Goal: Task Accomplishment & Management: Manage account settings

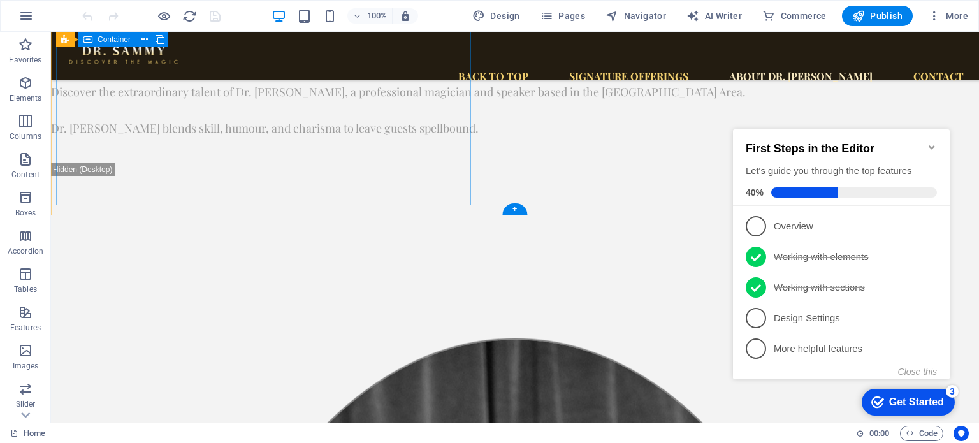
scroll to position [1785, 0]
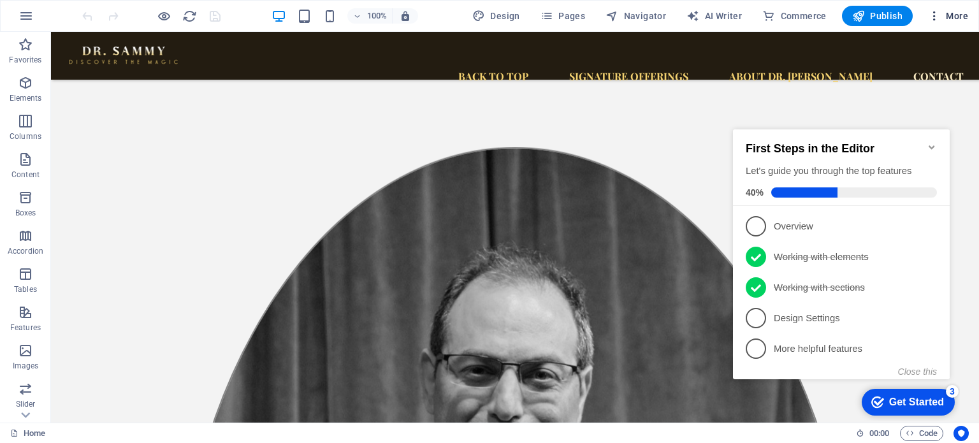
click at [941, 15] on icon "button" at bounding box center [934, 16] width 13 height 13
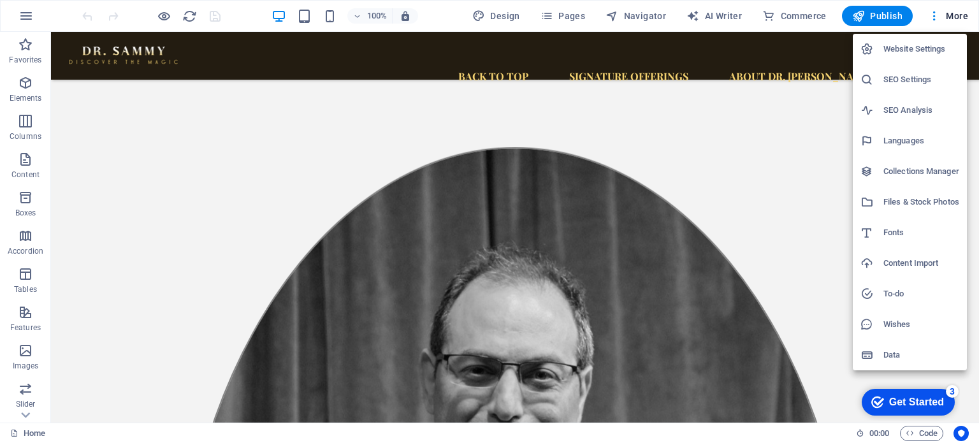
click at [33, 20] on div at bounding box center [489, 221] width 979 height 443
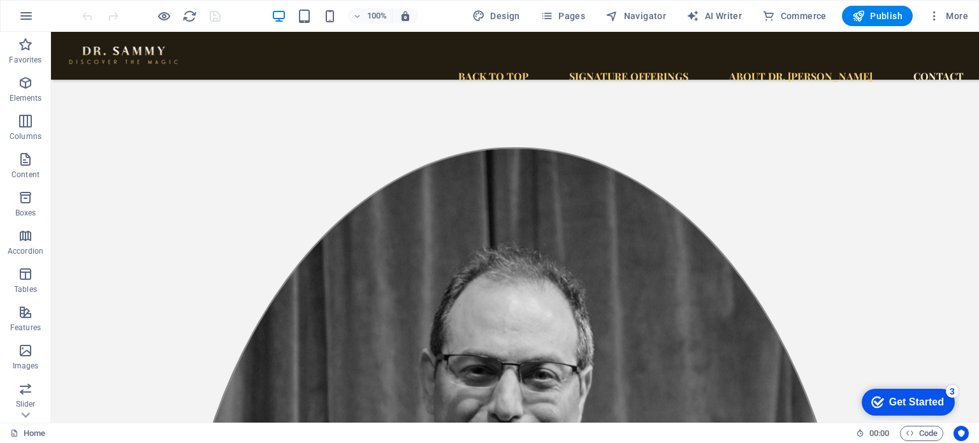
click at [28, 17] on icon "button" at bounding box center [25, 15] width 15 height 15
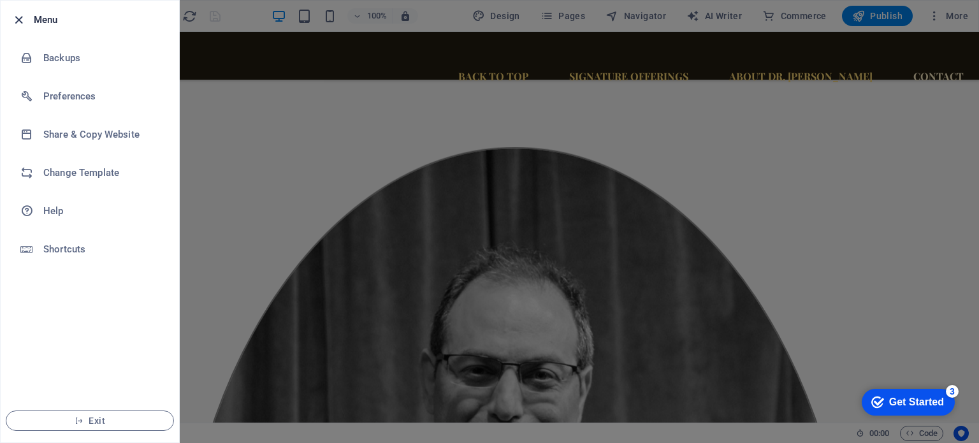
drag, startPoint x: 14, startPoint y: 15, endPoint x: 221, endPoint y: 2, distance: 206.9
click at [14, 15] on icon "button" at bounding box center [18, 20] width 15 height 15
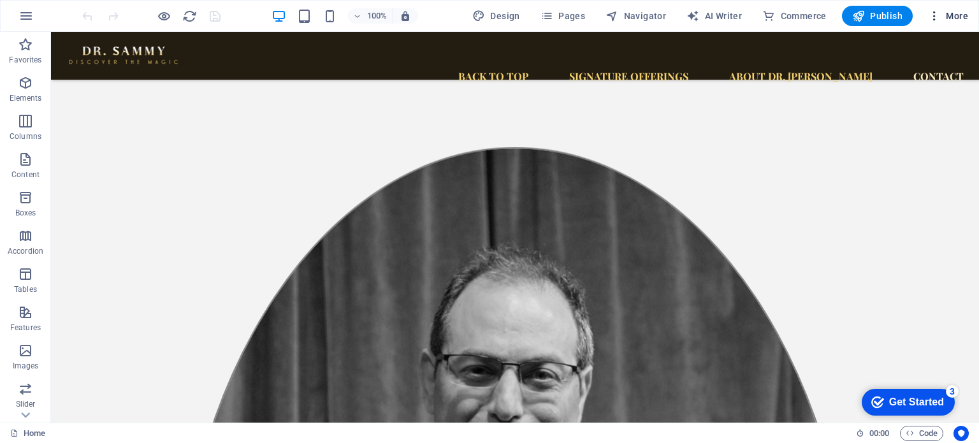
click at [944, 18] on span "More" at bounding box center [948, 16] width 40 height 13
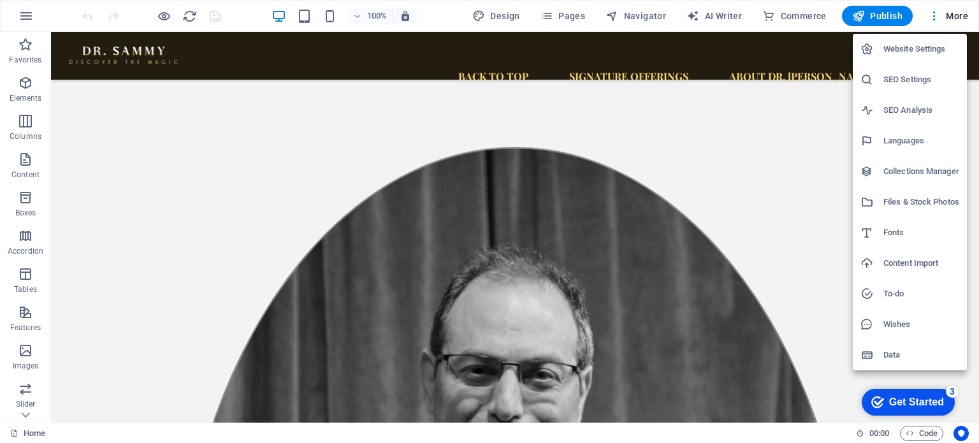
click at [500, 17] on div at bounding box center [489, 221] width 979 height 443
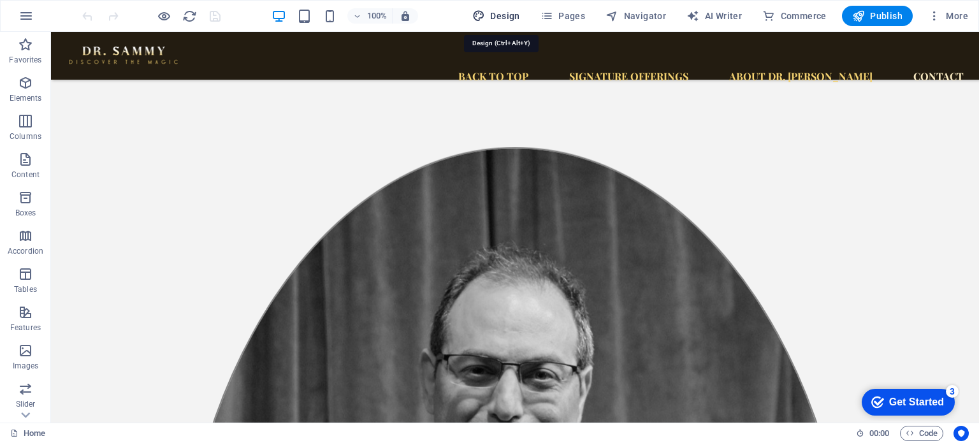
click at [502, 12] on span "Design" at bounding box center [496, 16] width 48 height 13
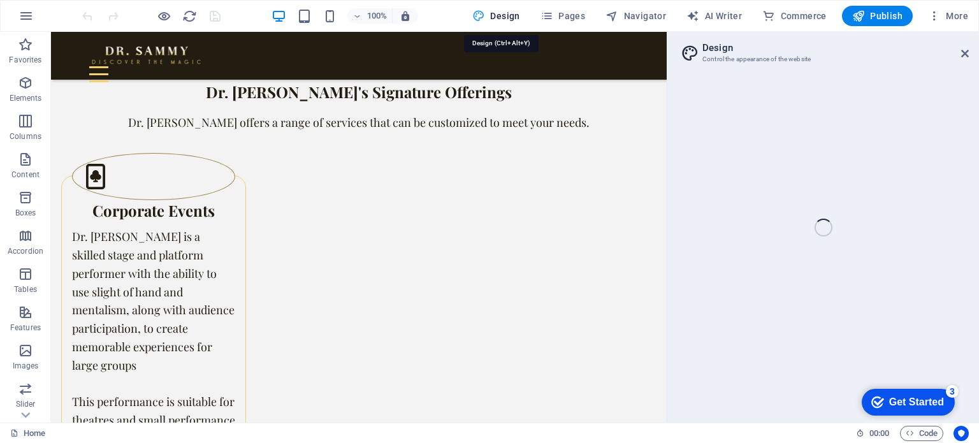
click at [502, 12] on span "Design" at bounding box center [496, 16] width 48 height 13
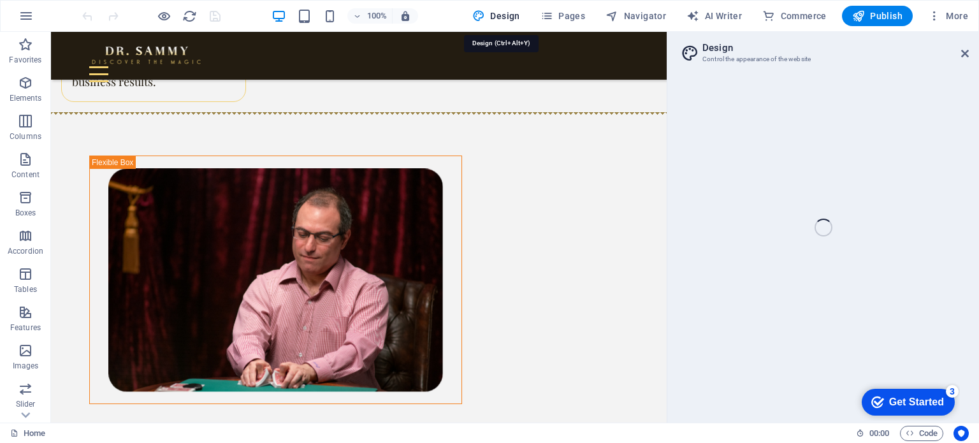
select select "px"
select select "400"
select select "px"
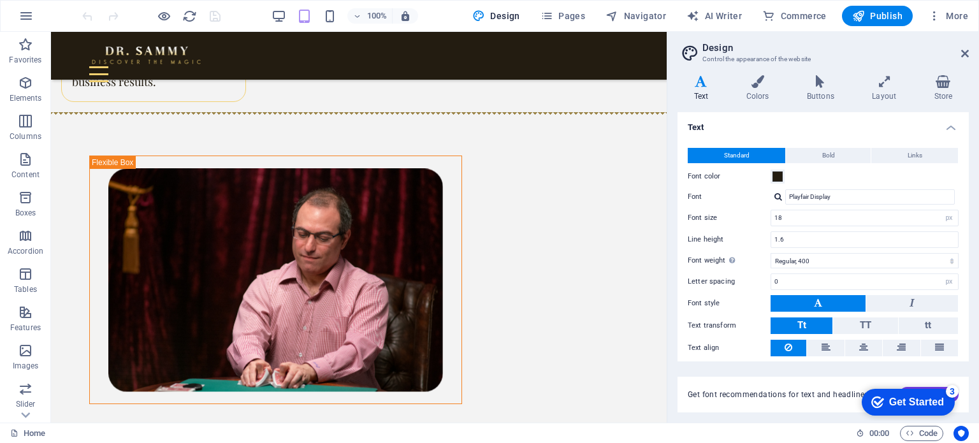
click at [971, 55] on aside "Design Control the appearance of the website Variants Text Colors Buttons Layou…" at bounding box center [823, 227] width 312 height 391
drag, startPoint x: 965, startPoint y: 54, endPoint x: 899, endPoint y: 3, distance: 83.6
click at [965, 54] on icon at bounding box center [965, 53] width 8 height 10
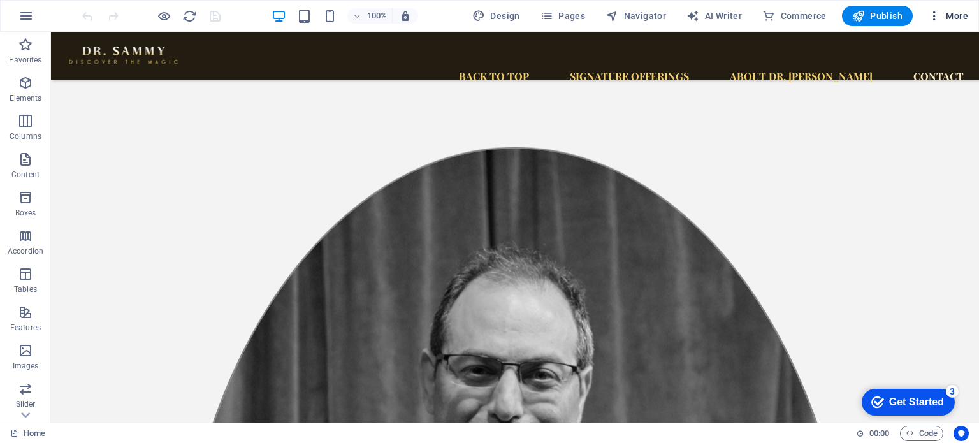
click at [933, 15] on icon "button" at bounding box center [934, 16] width 13 height 13
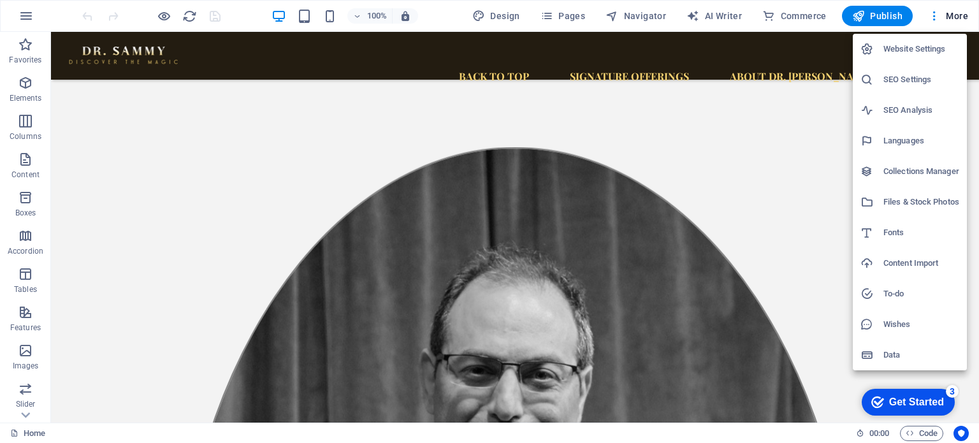
click at [924, 45] on h6 "Website Settings" at bounding box center [921, 48] width 76 height 15
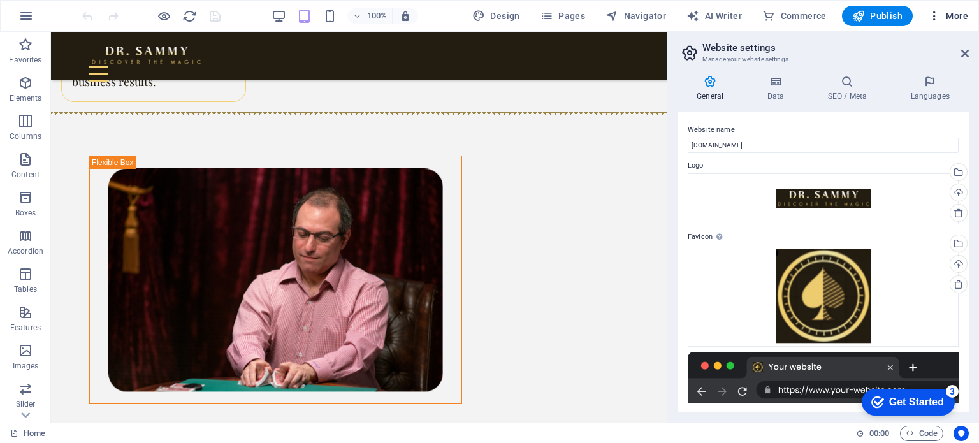
click at [948, 17] on span "More" at bounding box center [948, 16] width 40 height 13
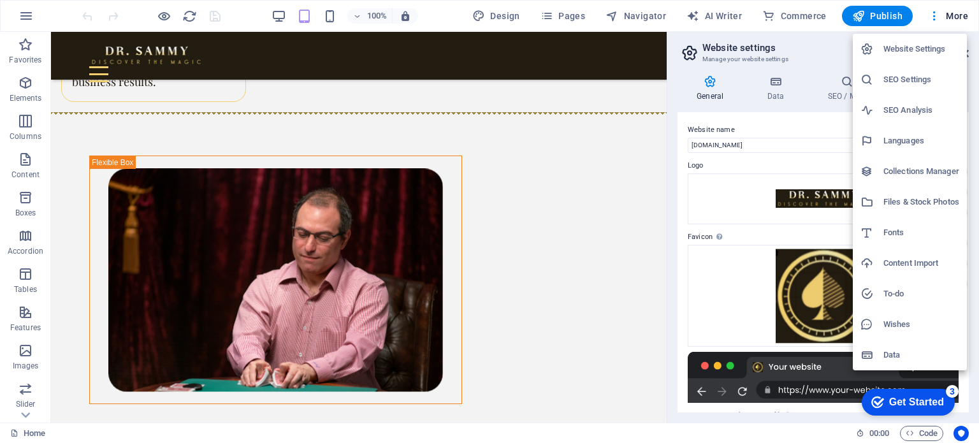
click at [898, 263] on h6 "Content Import" at bounding box center [921, 263] width 76 height 15
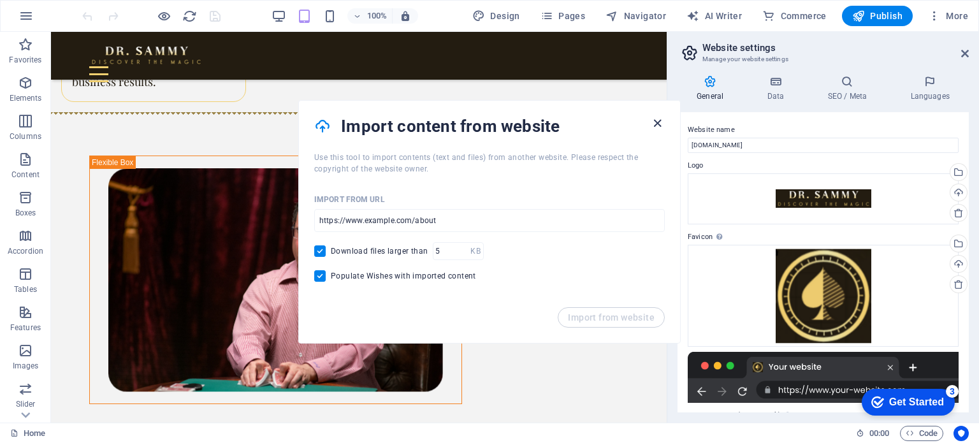
click at [657, 120] on icon "button" at bounding box center [657, 123] width 15 height 15
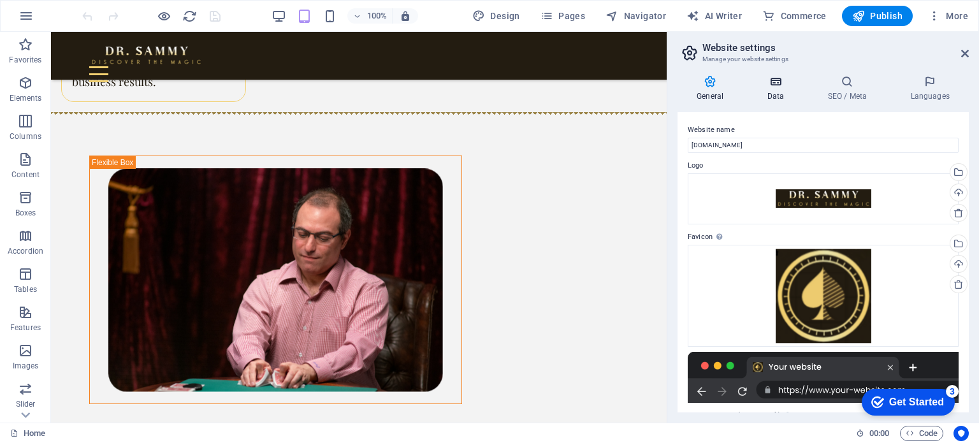
click at [776, 91] on h4 "Data" at bounding box center [778, 88] width 61 height 27
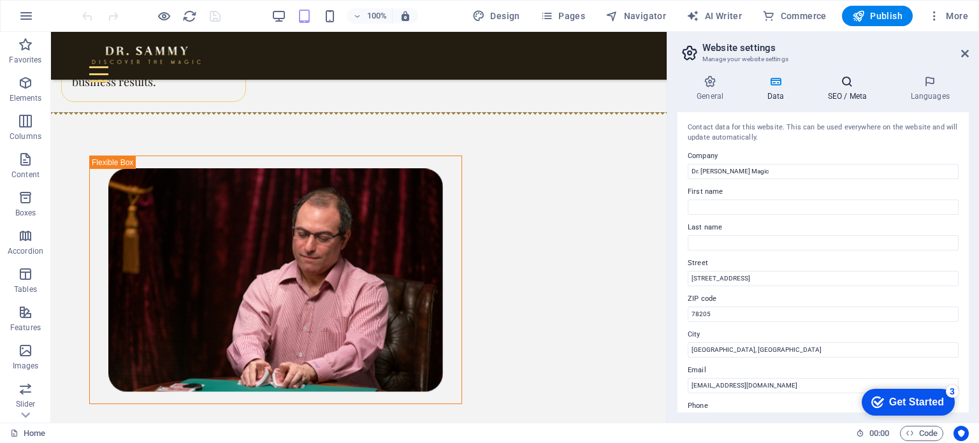
click at [846, 85] on icon at bounding box center [847, 81] width 78 height 13
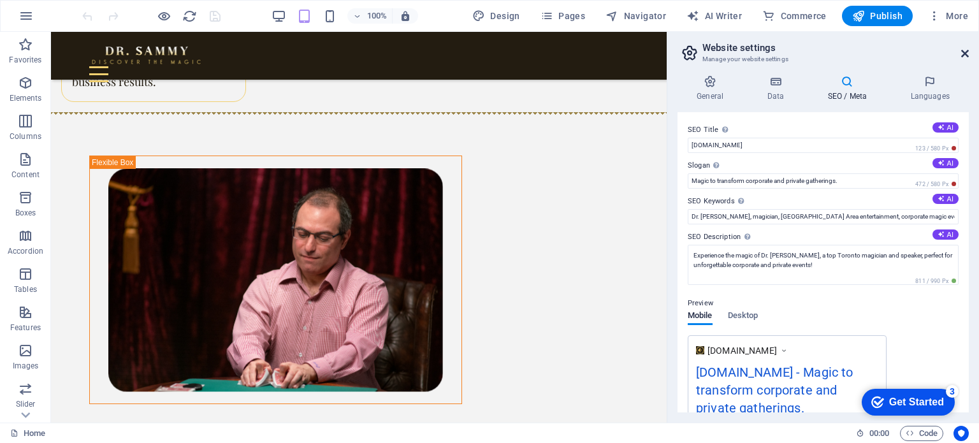
drag, startPoint x: 966, startPoint y: 53, endPoint x: 910, endPoint y: 15, distance: 67.5
click at [966, 53] on icon at bounding box center [965, 53] width 8 height 10
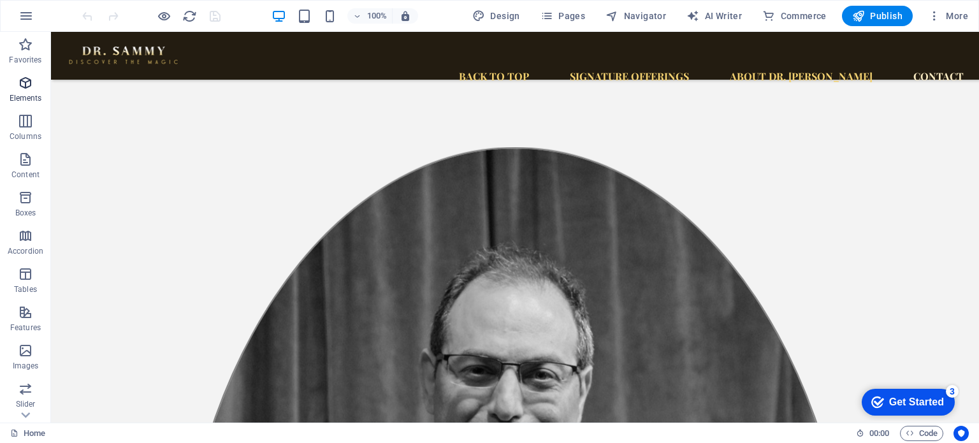
scroll to position [221, 0]
click at [954, 11] on span "More" at bounding box center [948, 16] width 40 height 13
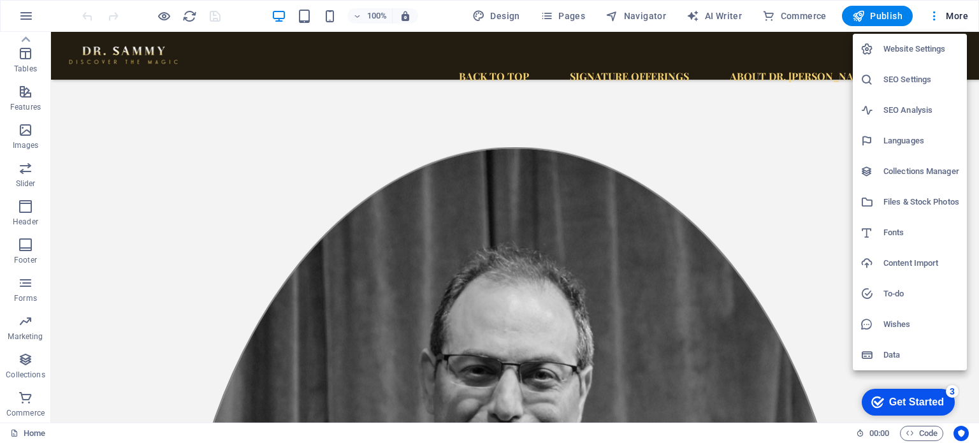
click at [187, 16] on div at bounding box center [489, 221] width 979 height 443
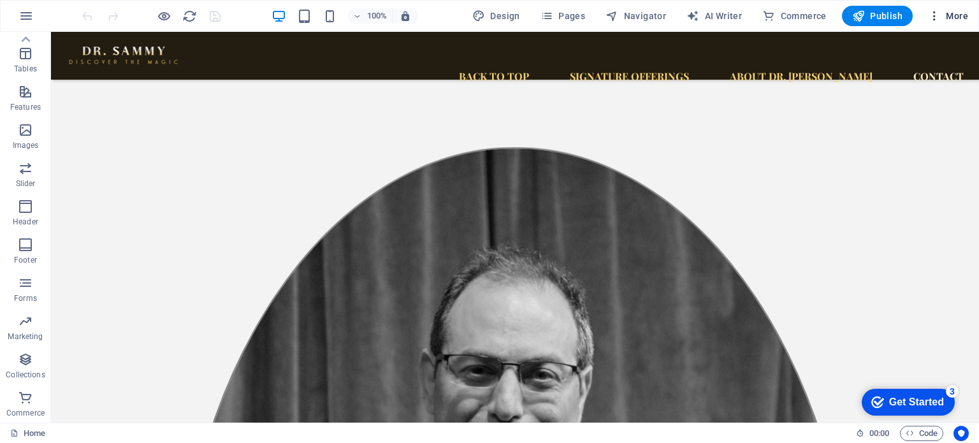
click at [941, 17] on icon "button" at bounding box center [934, 16] width 13 height 13
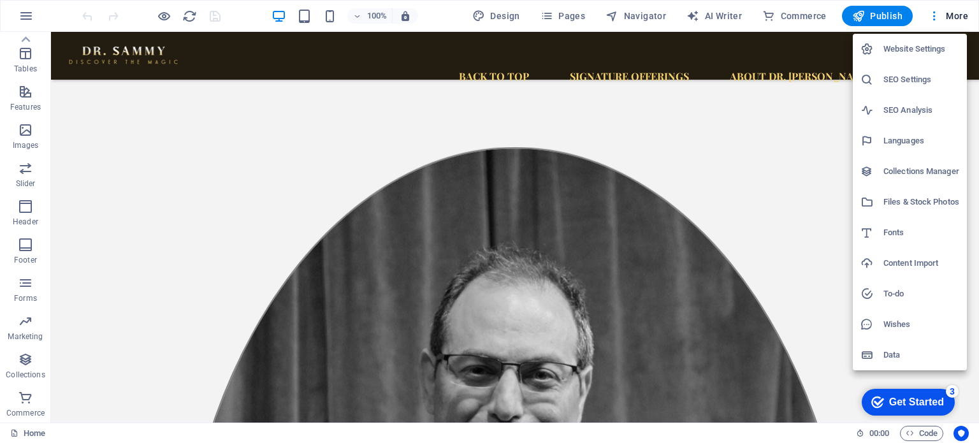
click at [27, 36] on div at bounding box center [489, 221] width 979 height 443
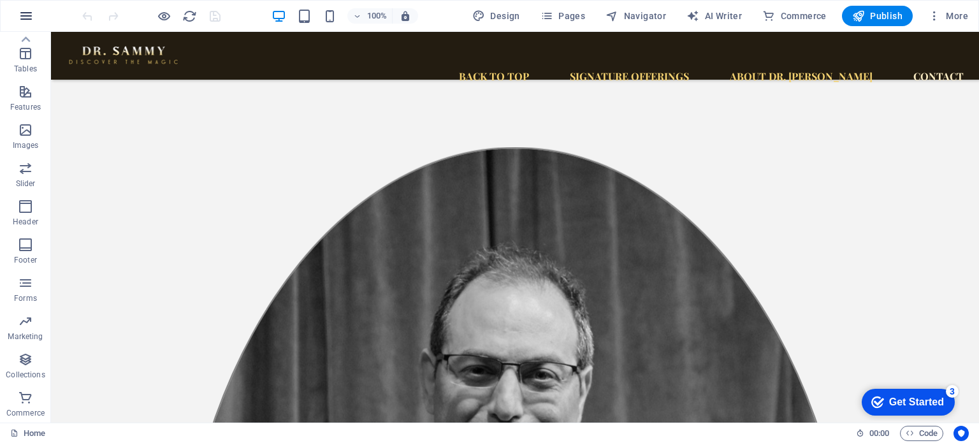
click at [28, 12] on icon "button" at bounding box center [25, 15] width 15 height 15
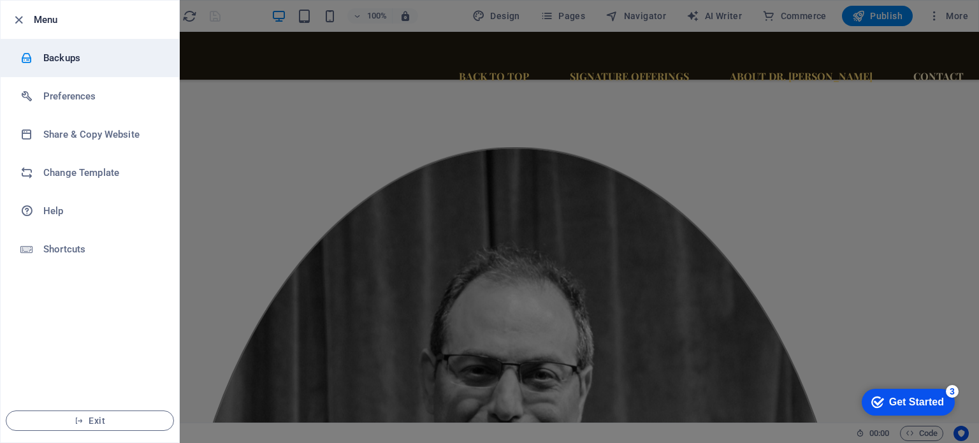
click at [48, 53] on h6 "Backups" at bounding box center [102, 57] width 118 height 15
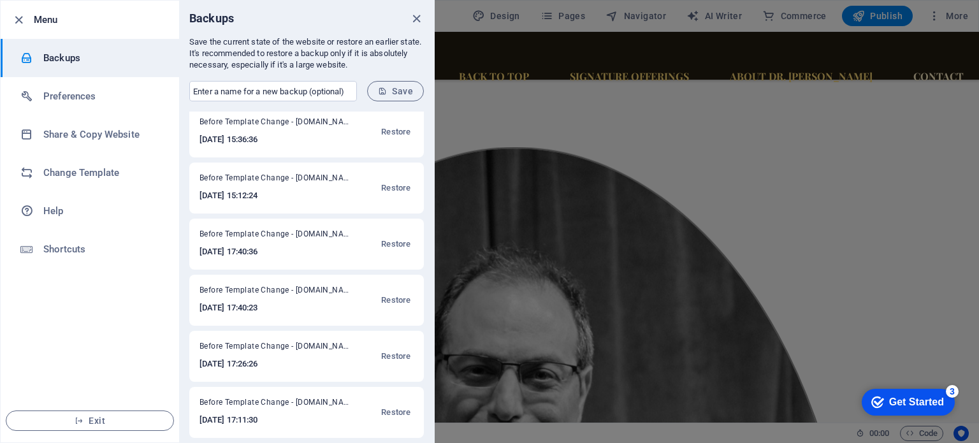
scroll to position [515, 0]
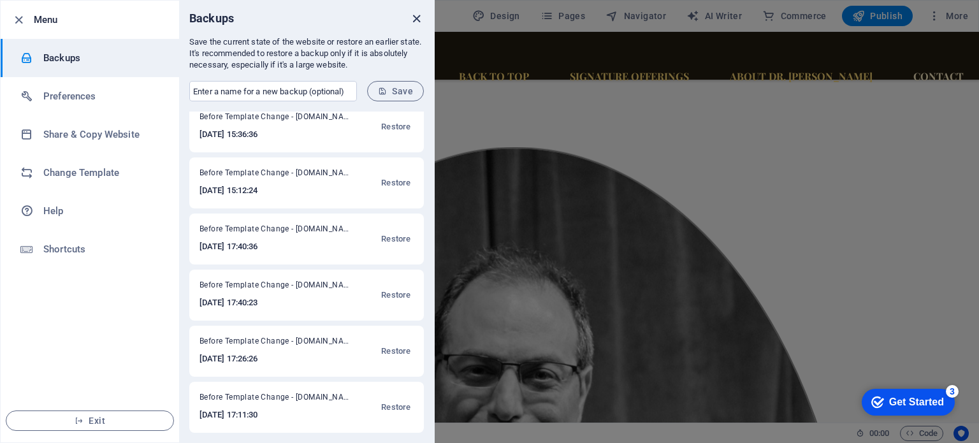
click at [414, 16] on icon "close" at bounding box center [416, 18] width 15 height 15
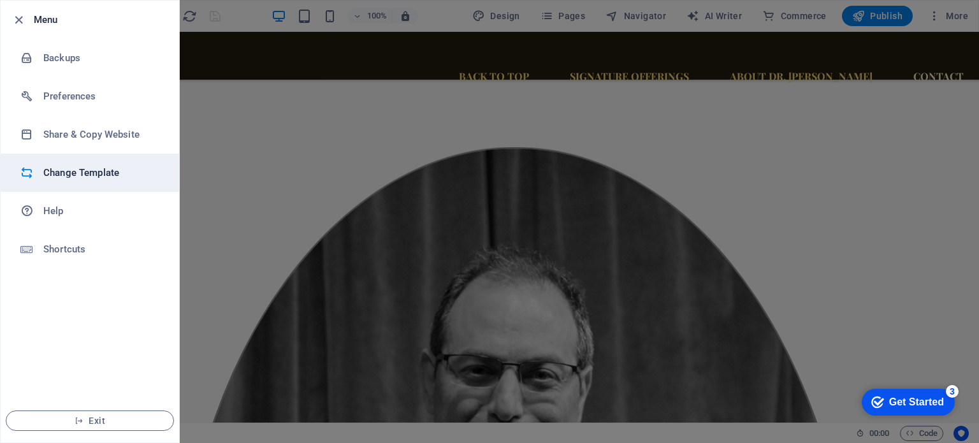
click at [80, 172] on h6 "Change Template" at bounding box center [102, 172] width 118 height 15
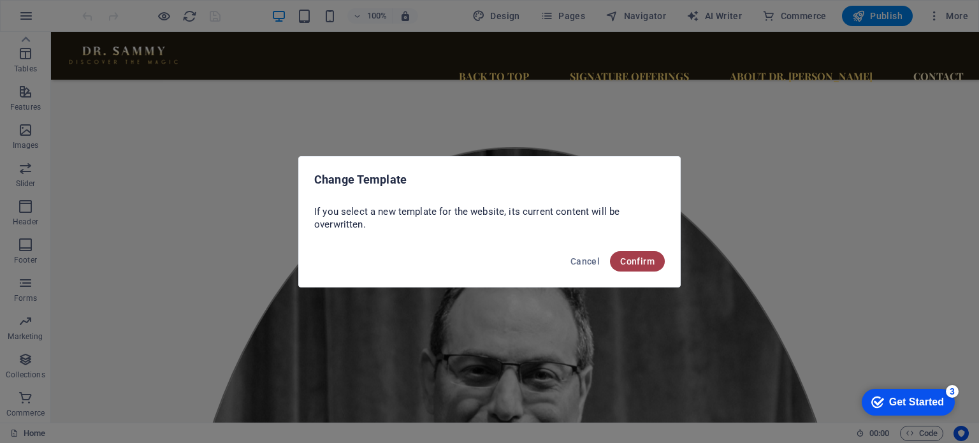
click at [622, 261] on span "Confirm" at bounding box center [637, 261] width 34 height 10
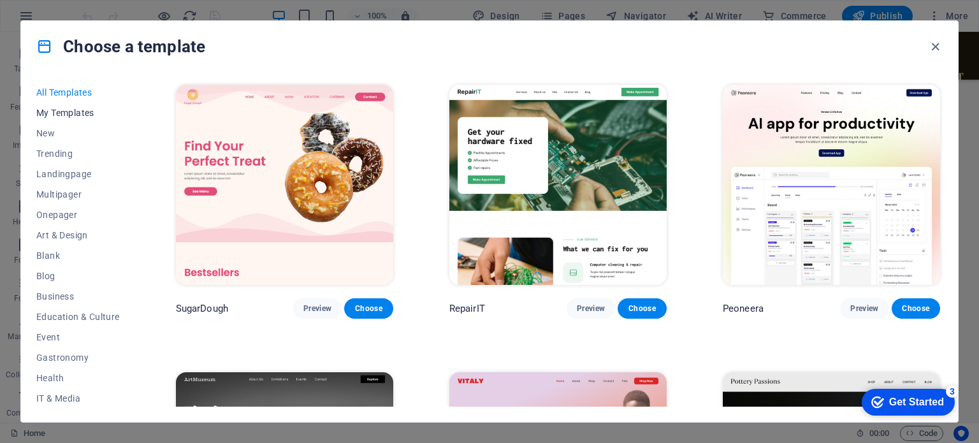
click at [79, 113] on span "My Templates" at bounding box center [77, 113] width 83 height 10
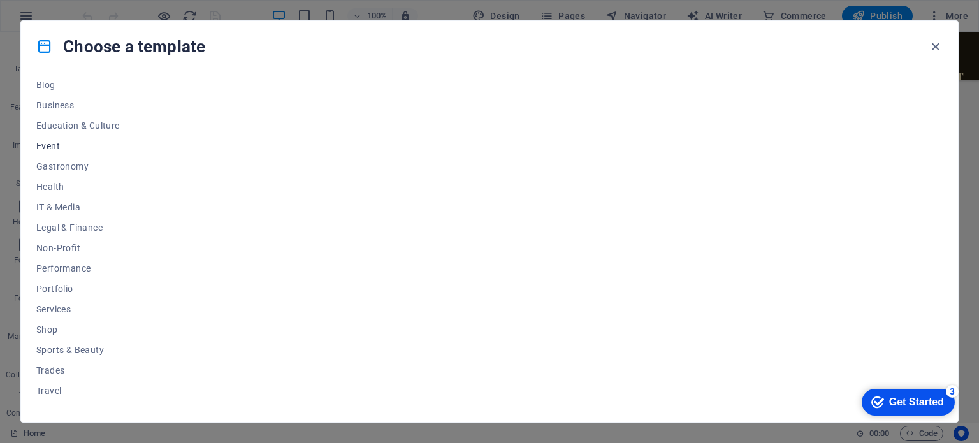
scroll to position [205, 0]
click at [82, 254] on span "Performance" at bounding box center [77, 254] width 83 height 10
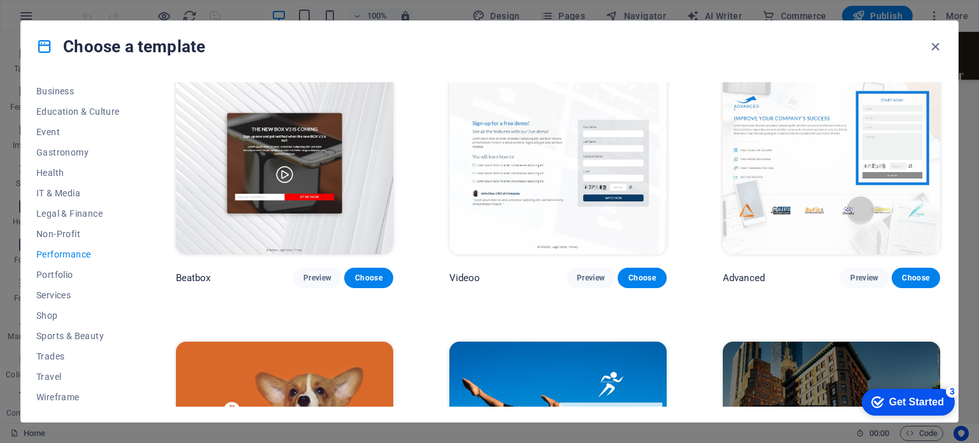
scroll to position [510, 0]
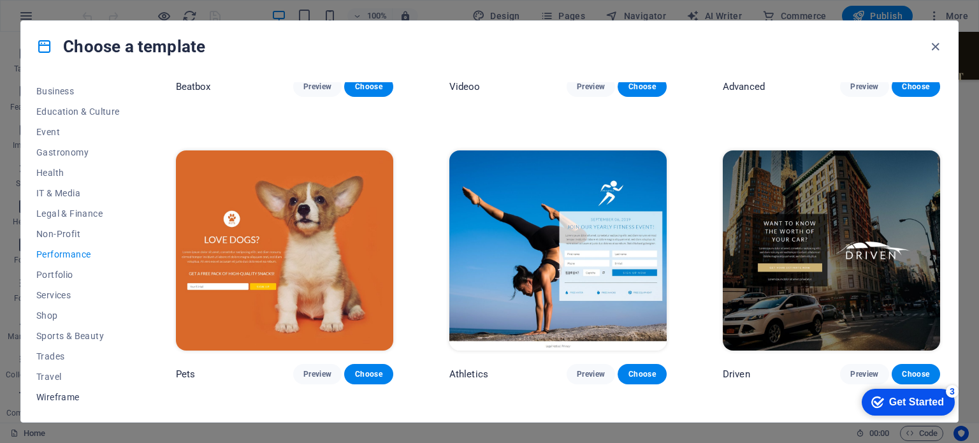
click at [78, 397] on span "Wireframe" at bounding box center [77, 397] width 83 height 10
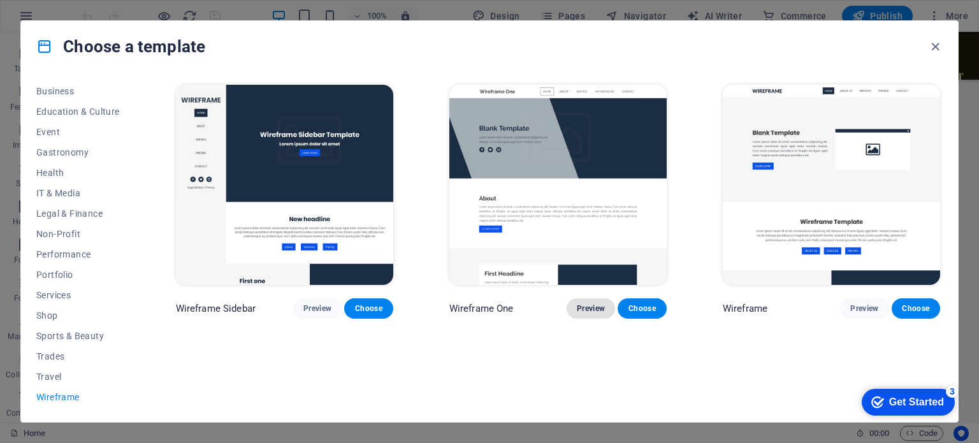
click at [594, 310] on span "Preview" at bounding box center [591, 308] width 28 height 10
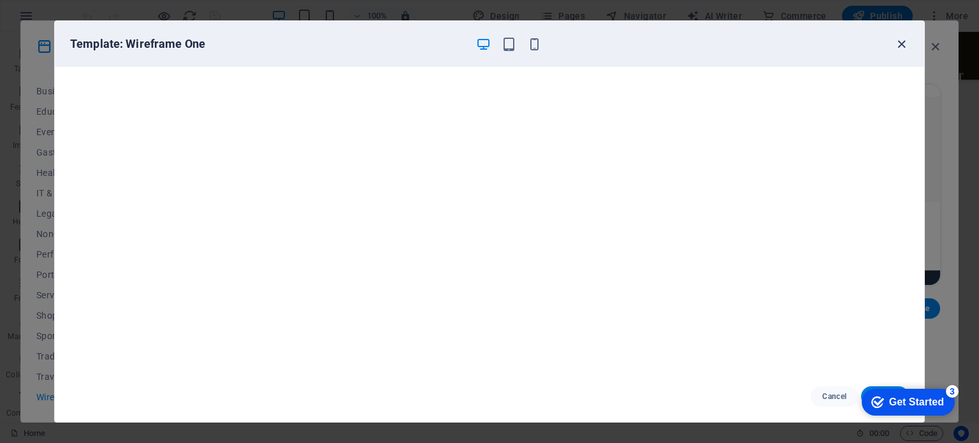
click at [900, 43] on icon "button" at bounding box center [901, 44] width 15 height 15
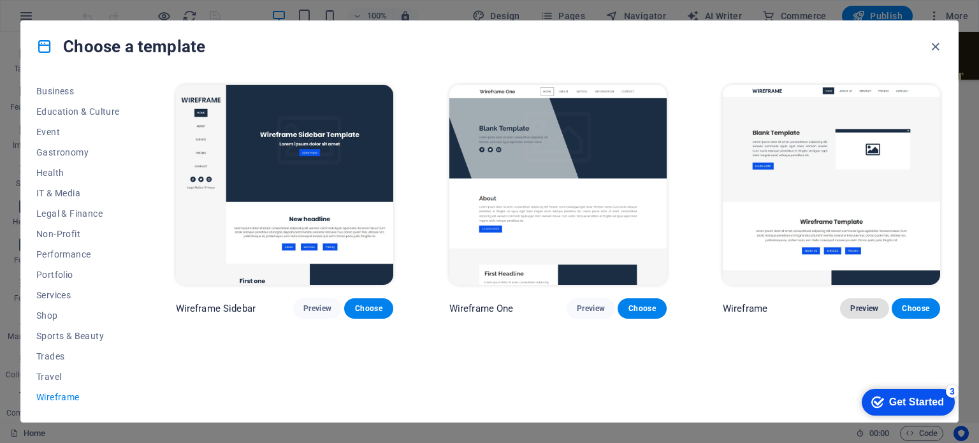
click at [867, 312] on span "Preview" at bounding box center [864, 308] width 28 height 10
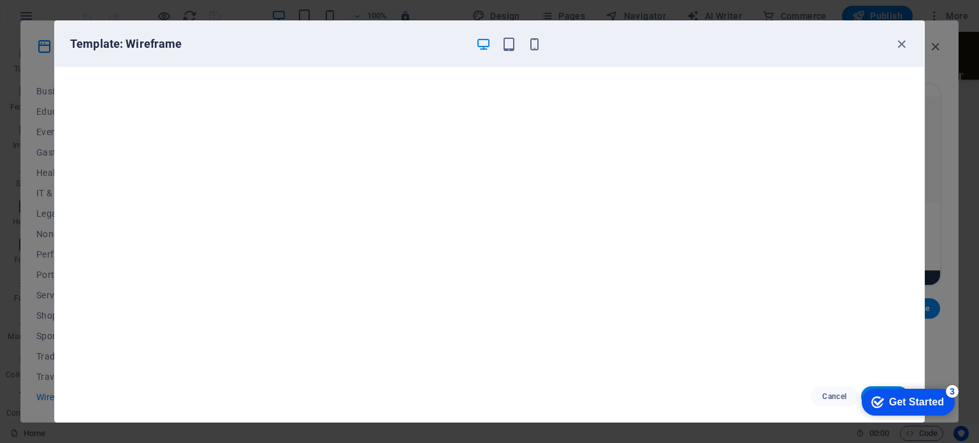
scroll to position [3, 0]
click at [903, 40] on icon "button" at bounding box center [901, 44] width 15 height 15
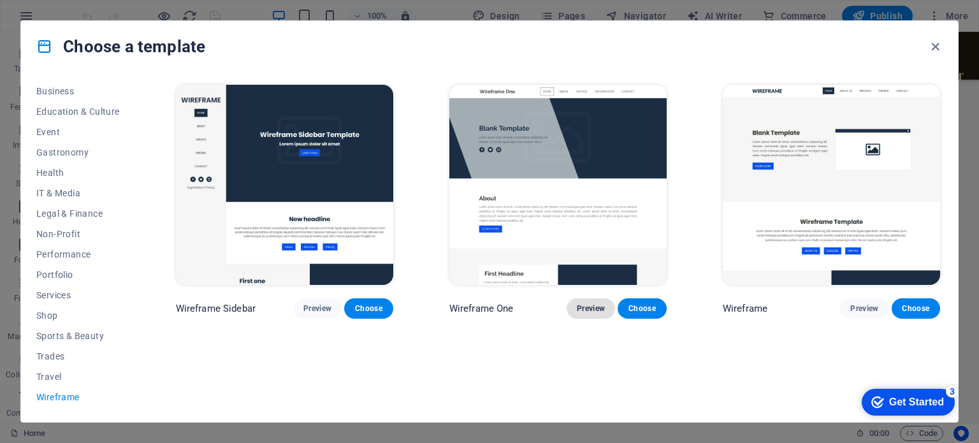
click at [595, 308] on span "Preview" at bounding box center [591, 308] width 28 height 10
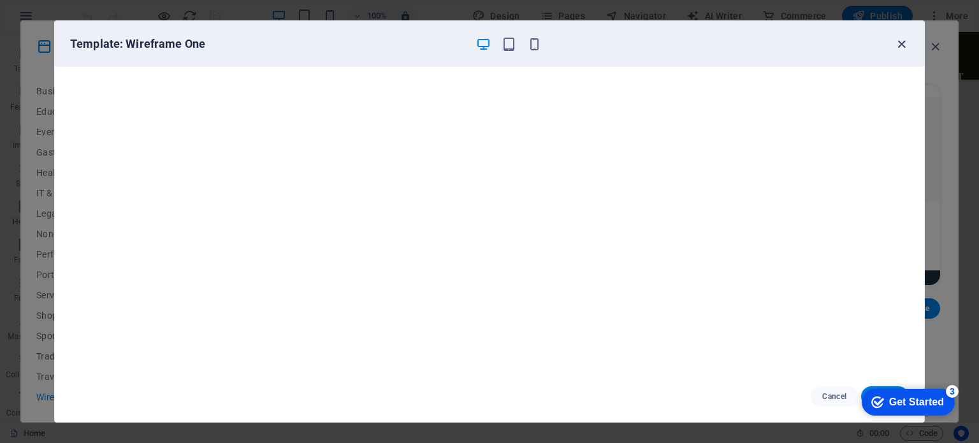
click at [899, 43] on icon "button" at bounding box center [901, 44] width 15 height 15
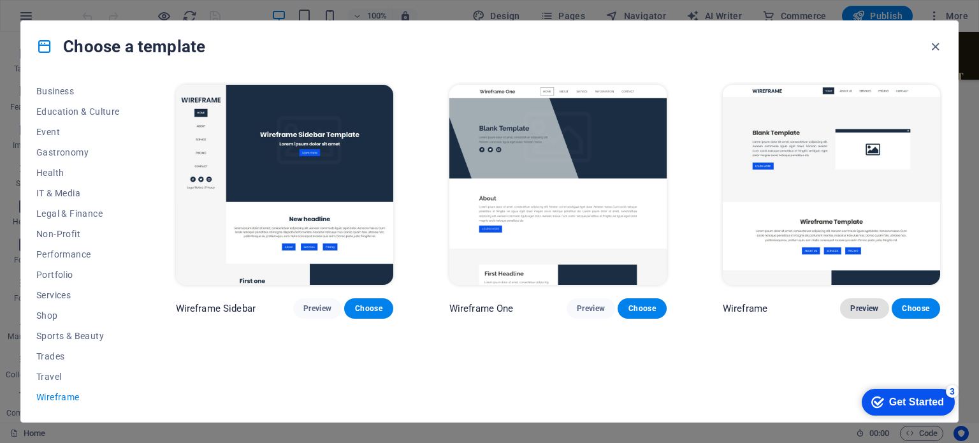
click at [856, 308] on span "Preview" at bounding box center [864, 308] width 28 height 10
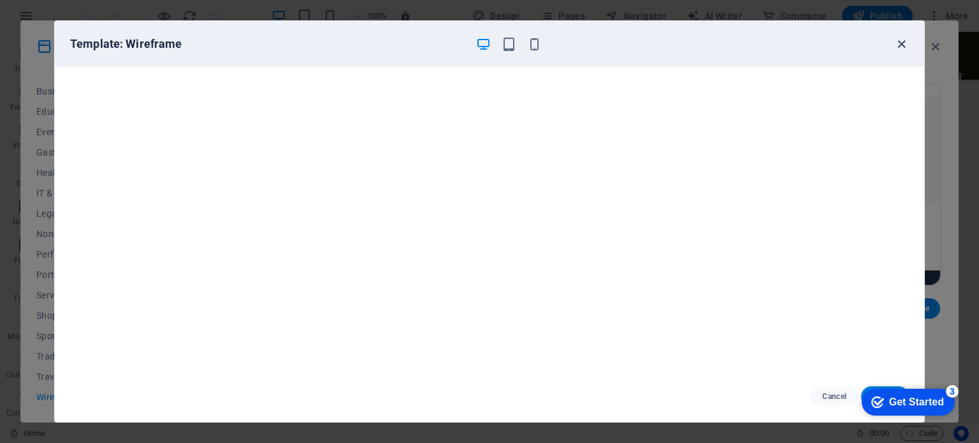
click at [903, 42] on icon "button" at bounding box center [901, 44] width 15 height 15
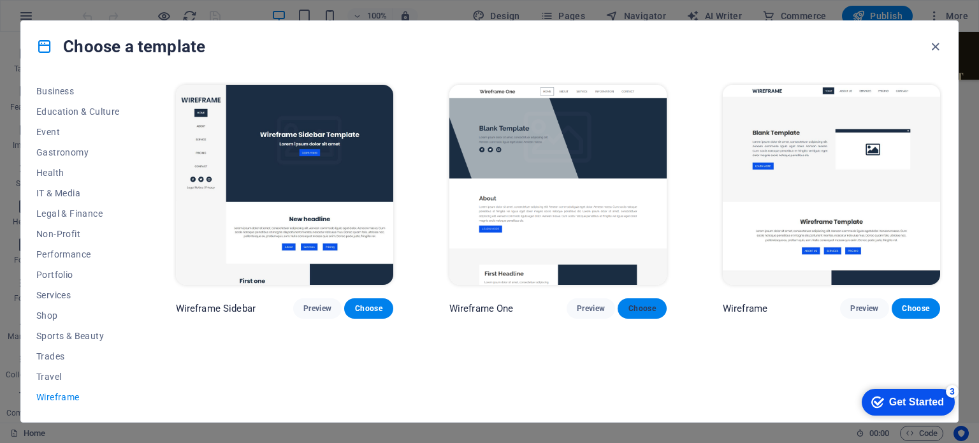
click at [637, 308] on span "Choose" at bounding box center [642, 308] width 28 height 10
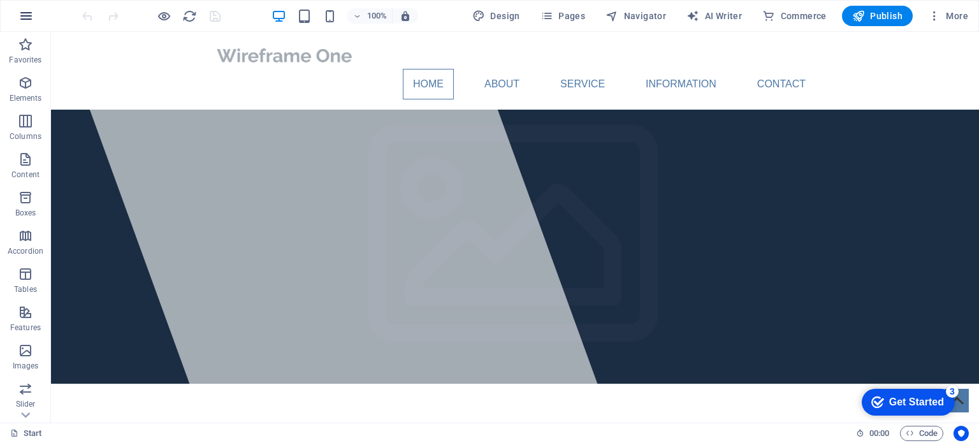
click at [22, 10] on icon "button" at bounding box center [25, 15] width 15 height 15
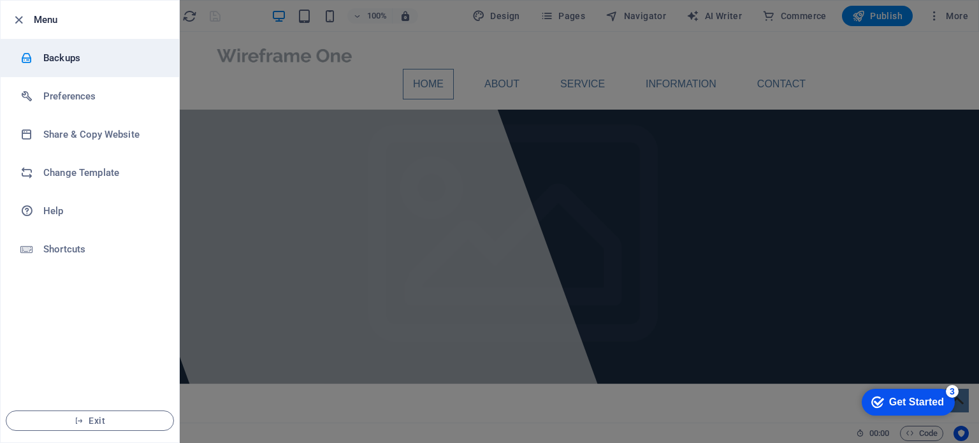
click at [52, 57] on h6 "Backups" at bounding box center [102, 57] width 118 height 15
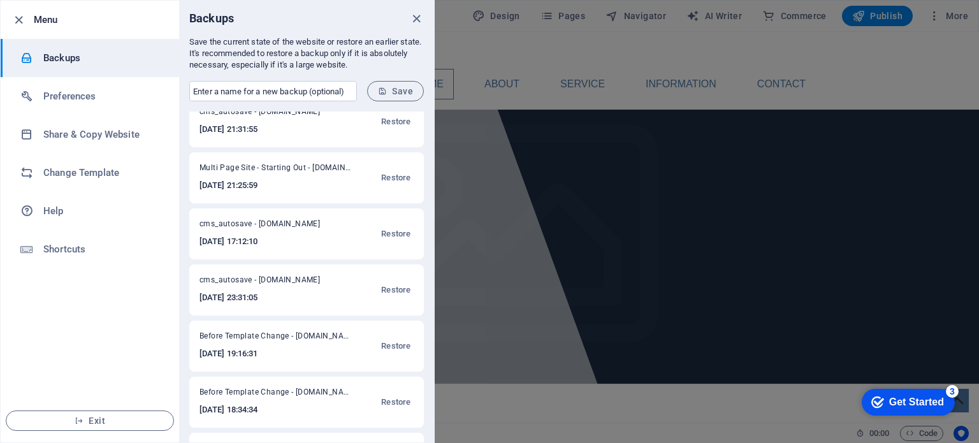
scroll to position [64, 0]
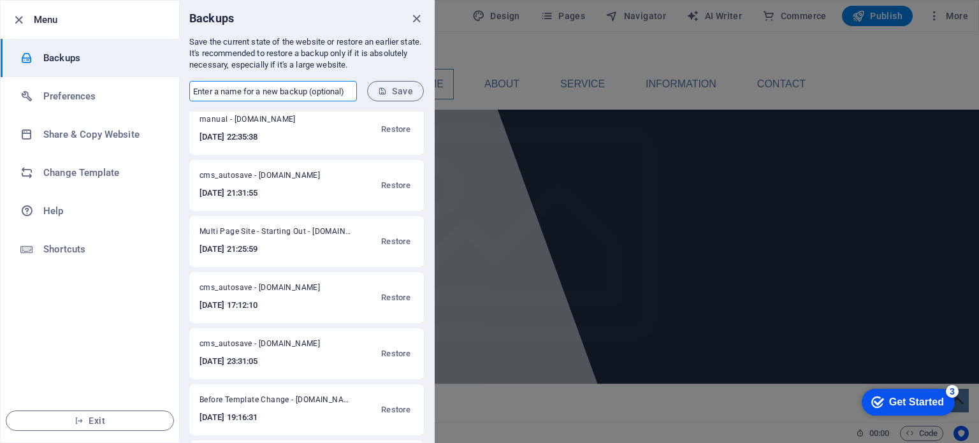
click at [261, 85] on input "text" at bounding box center [273, 91] width 168 height 20
type input "Wireframe - Blank"
click at [387, 87] on icon "submit" at bounding box center [382, 91] width 9 height 9
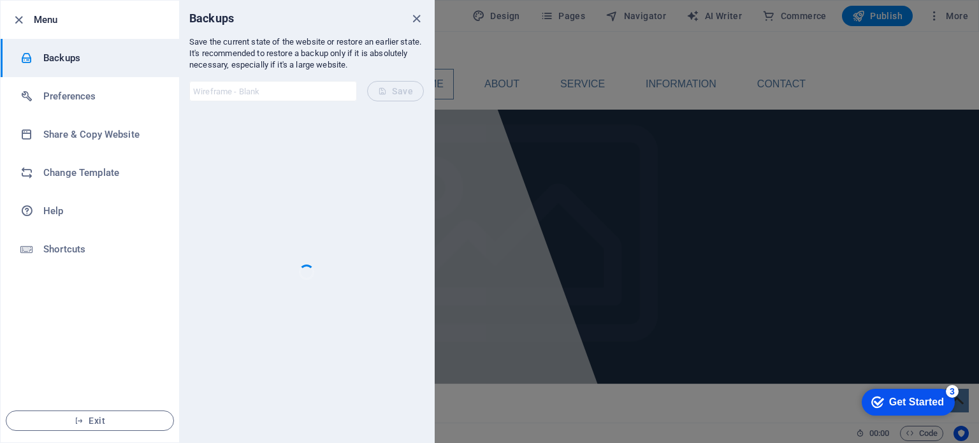
scroll to position [0, 0]
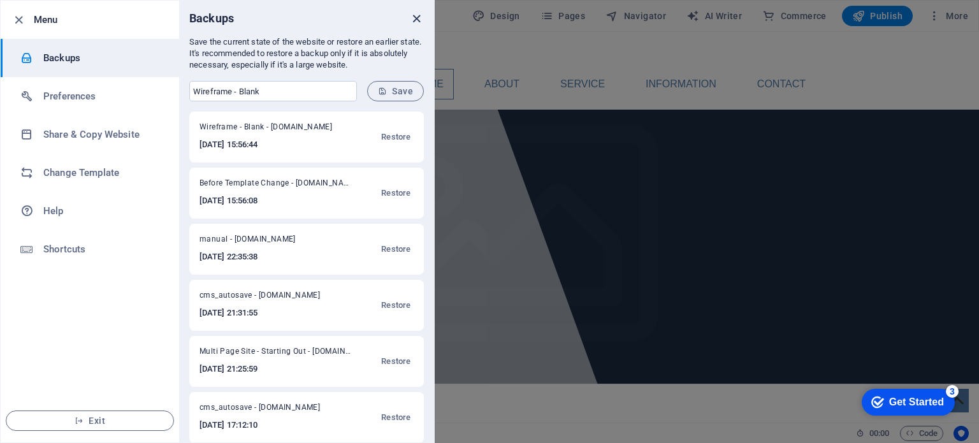
click at [417, 17] on icon "close" at bounding box center [416, 18] width 15 height 15
